Goal: Check status

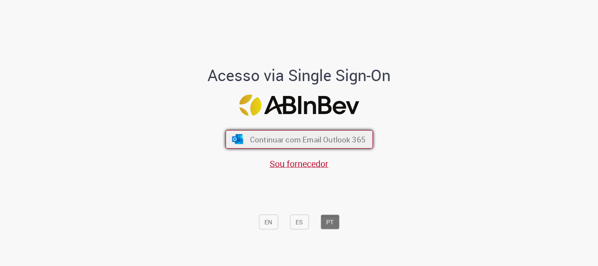
click at [333, 141] on span "Continuar com Email Outlook 365" at bounding box center [308, 139] width 116 height 10
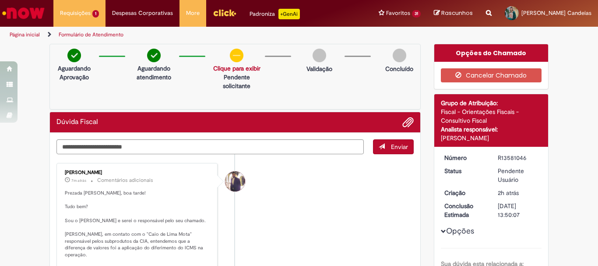
scroll to position [88, 0]
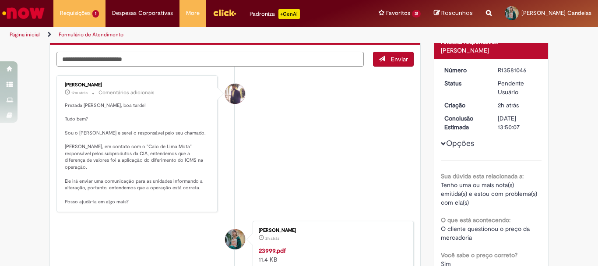
click at [208, 61] on textarea "Digite sua mensagem aqui..." at bounding box center [209, 59] width 307 height 15
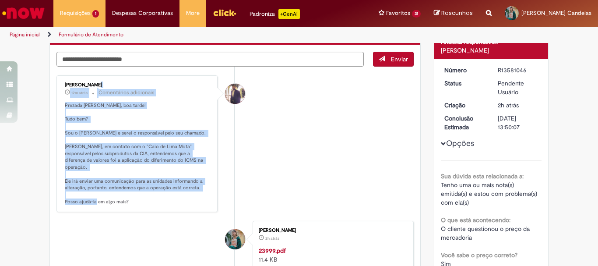
drag, startPoint x: 61, startPoint y: 82, endPoint x: 135, endPoint y: 201, distance: 140.0
click at [135, 201] on div "[PERSON_NAME] 12m atrás 12 minutos atrás Comentários adicionais Prezada [PERSON…" at bounding box center [137, 144] width 156 height 132
copy div "[PERSON_NAME] 12m atrás 12 minutos atrás Comentários adicionais Prezada [PERSON…"
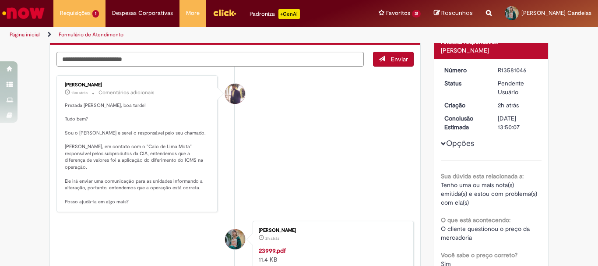
click at [509, 69] on div "R13581046" at bounding box center [518, 70] width 41 height 9
copy div "R13581046"
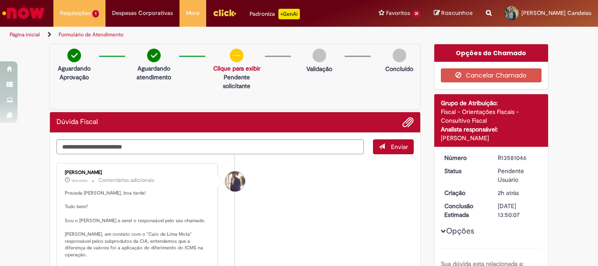
click at [284, 193] on li "[PERSON_NAME] 16m atrás 16 minutos atrás Comentários adicionais Prezada [PERSON…" at bounding box center [234, 231] width 357 height 137
click at [250, 68] on link "Clique para exibir" at bounding box center [236, 68] width 47 height 8
click at [299, 79] on div "Aguardando Aprovação Aguardando atendimento Solicitação aprovada Clique para ex…" at bounding box center [234, 77] width 371 height 66
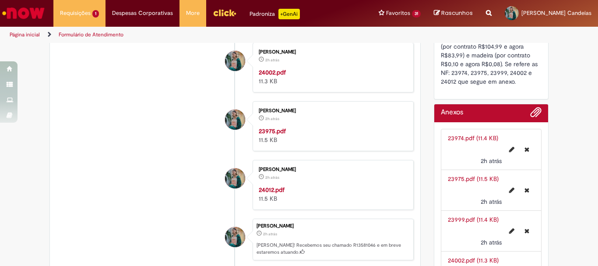
scroll to position [471, 0]
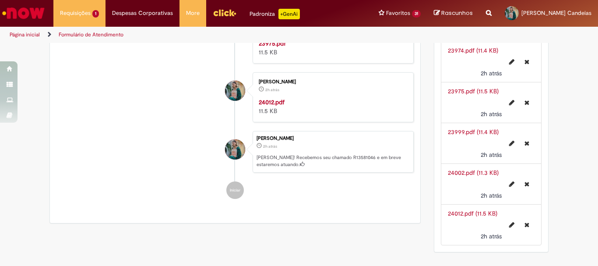
click at [274, 99] on strong "24012.pdf" at bounding box center [272, 102] width 26 height 8
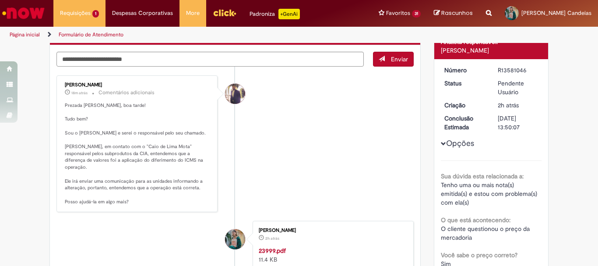
scroll to position [0, 0]
